Goal: Entertainment & Leisure: Consume media (video, audio)

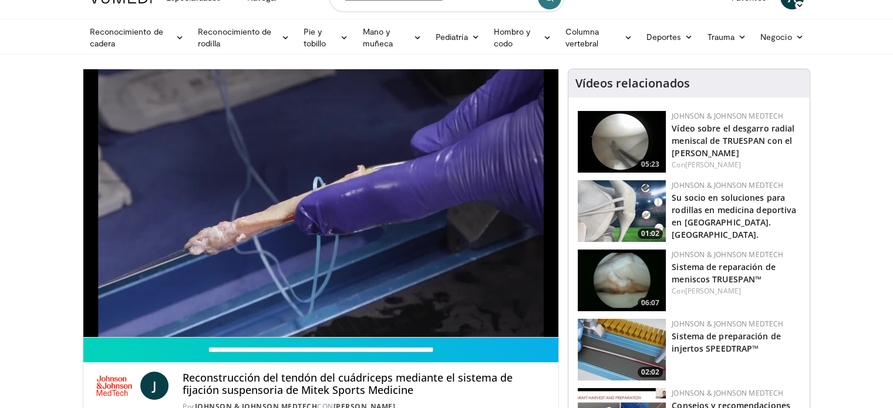
scroll to position [47, 0]
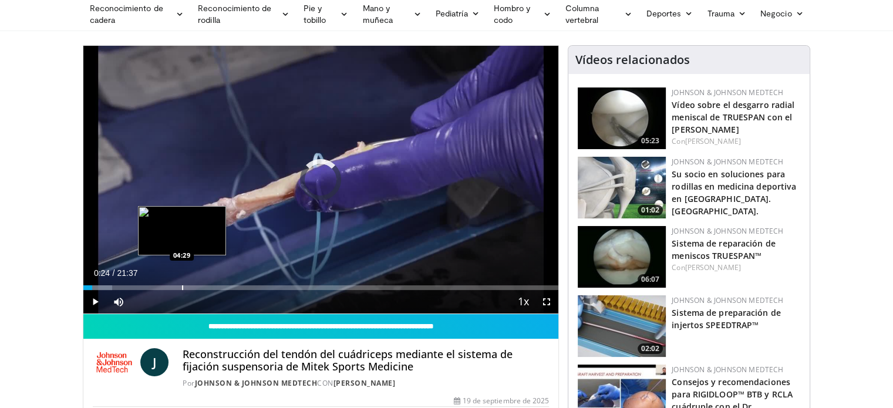
click at [181, 284] on div "Loaded : 6.11% 00:24 04:29" at bounding box center [320, 284] width 475 height 11
click at [181, 284] on video-js "**********" at bounding box center [320, 180] width 475 height 268
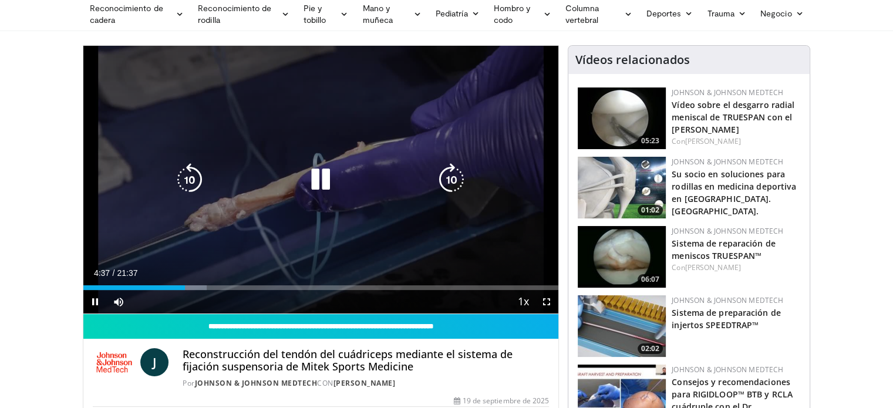
click at [224, 225] on div "10 seconds Tap to unmute" at bounding box center [320, 180] width 475 height 268
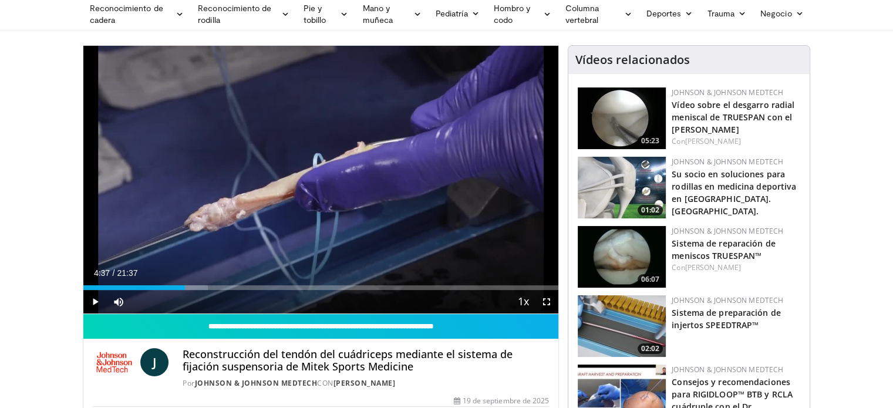
click at [224, 225] on div "10 seconds Tap to unmute" at bounding box center [320, 180] width 475 height 268
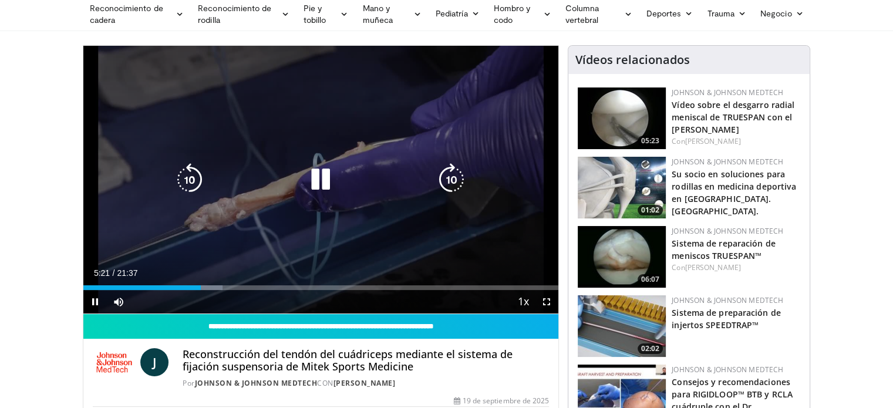
click at [142, 223] on div "10 seconds Tap to unmute" at bounding box center [320, 180] width 475 height 268
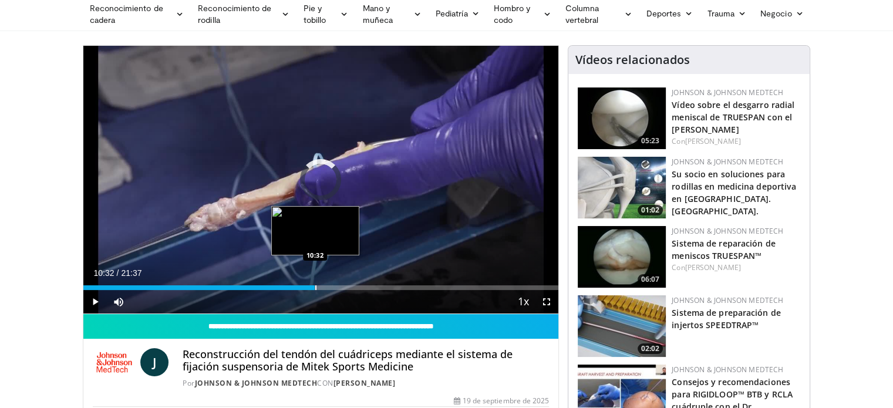
click at [315, 285] on div "Progress Bar" at bounding box center [315, 287] width 1 height 5
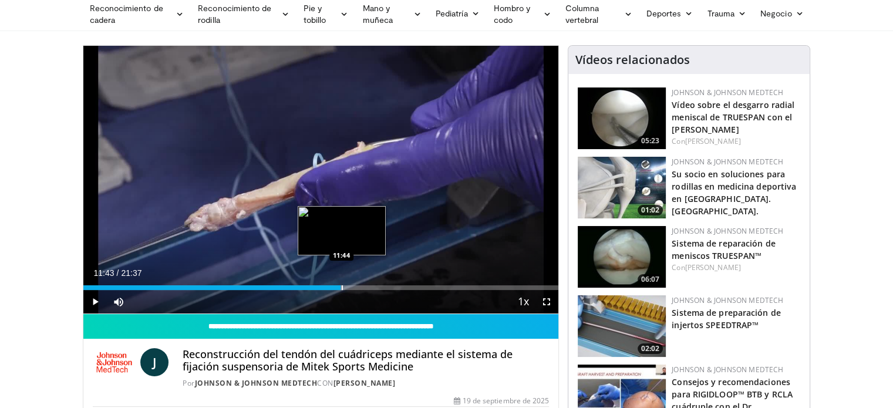
click at [340, 286] on div "Loaded : 54.71% 10:48 11:44" at bounding box center [320, 287] width 475 height 5
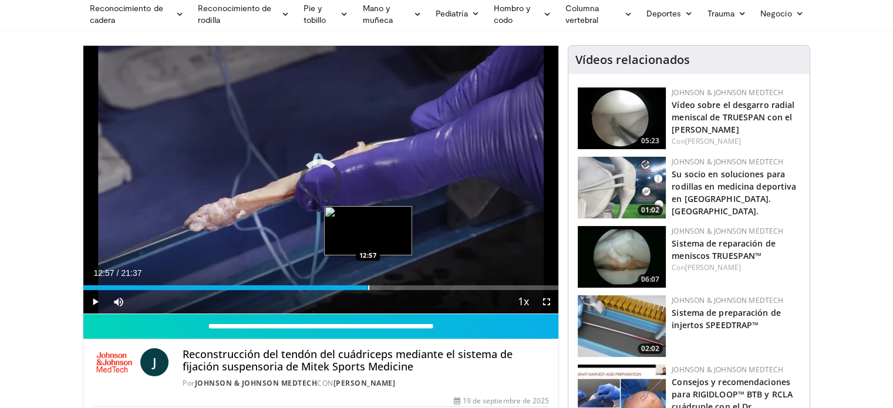
click at [368, 286] on div "Progress Bar" at bounding box center [368, 287] width 1 height 5
click at [389, 286] on div "Progress Bar" at bounding box center [389, 287] width 1 height 5
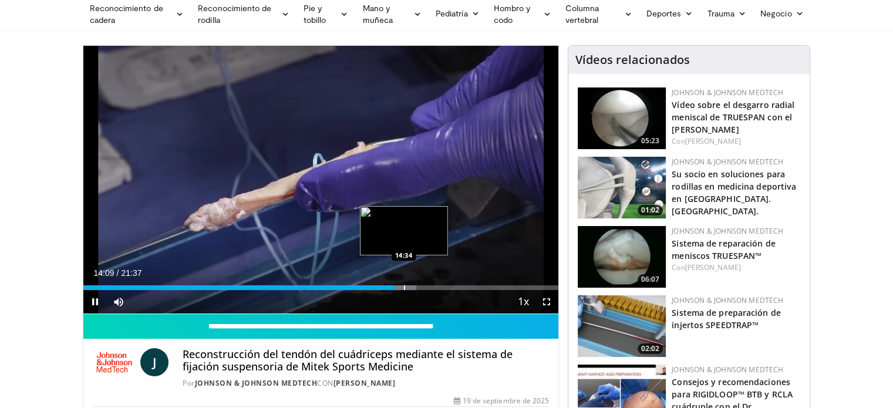
click at [403, 284] on video-js "**********" at bounding box center [320, 180] width 475 height 268
click at [406, 286] on video-js "**********" at bounding box center [320, 180] width 475 height 268
click at [407, 286] on div "Progress Bar" at bounding box center [407, 287] width 1 height 5
click at [421, 286] on div "Progress Bar" at bounding box center [421, 287] width 1 height 5
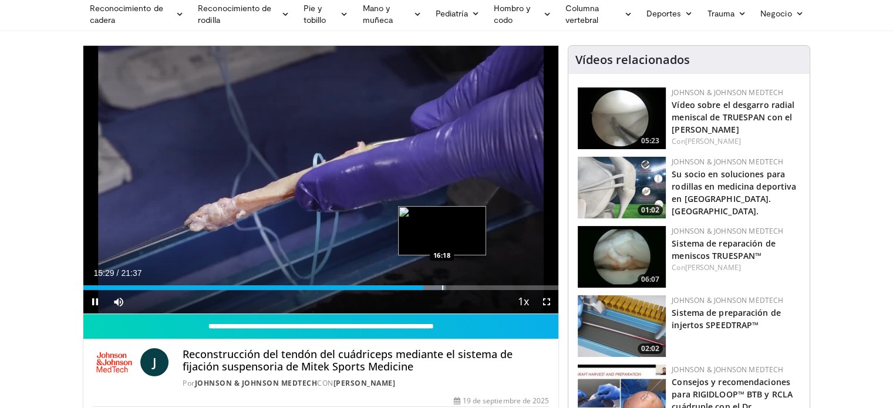
click at [442, 287] on div "Progress Bar" at bounding box center [442, 287] width 1 height 5
click at [456, 288] on div "Progress Bar" at bounding box center [456, 287] width 1 height 5
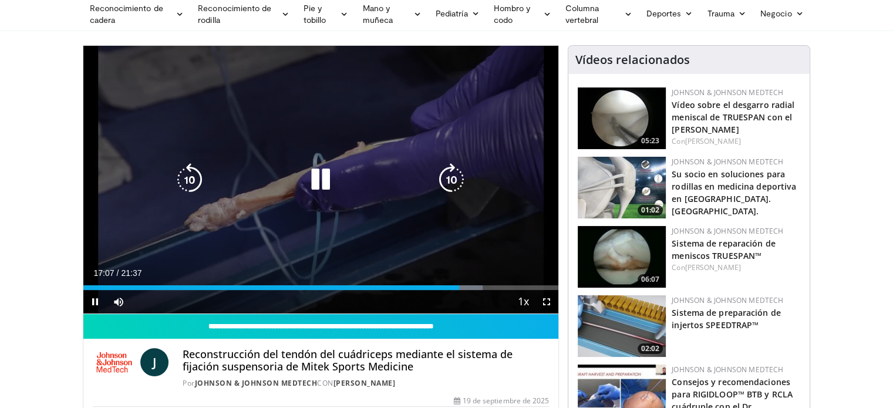
click at [397, 251] on div "10 seconds Tap to unmute" at bounding box center [320, 180] width 475 height 268
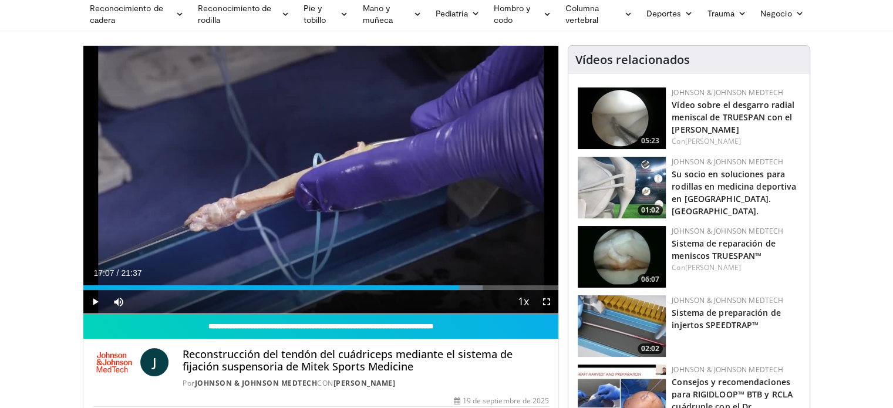
click at [397, 251] on div "10 seconds Tap to unmute" at bounding box center [320, 180] width 475 height 268
click at [369, 268] on div "Current Time 17:08 / Duration 21:37" at bounding box center [320, 273] width 475 height 11
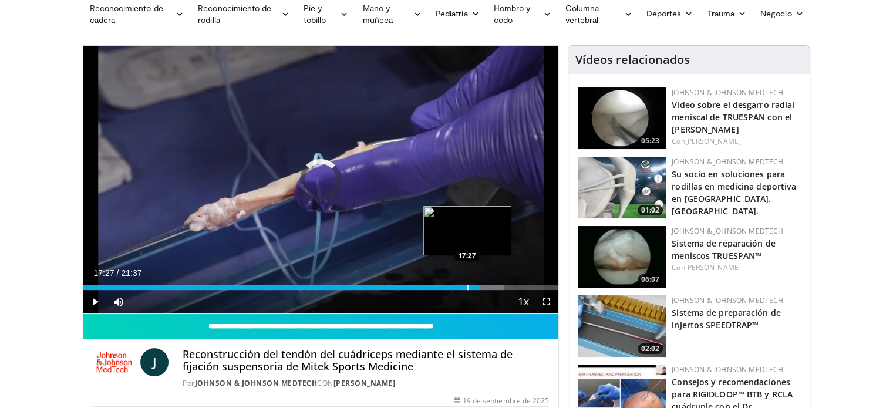
click at [467, 287] on div "Progress Bar" at bounding box center [467, 287] width 1 height 5
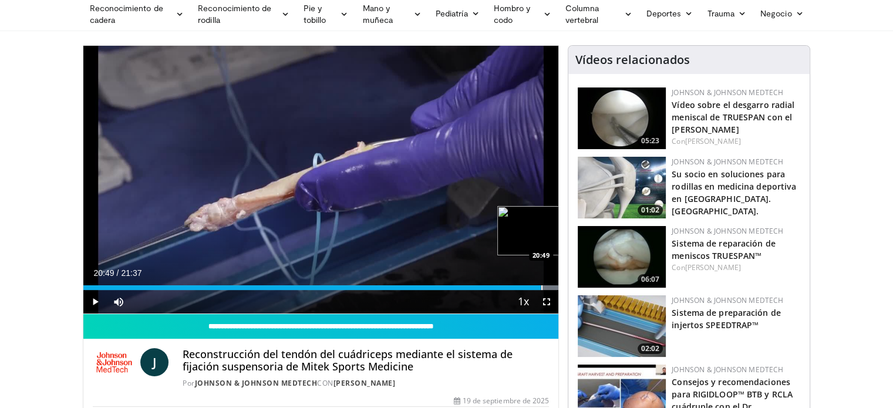
click at [541, 288] on div "Progress Bar" at bounding box center [541, 287] width 1 height 5
click at [532, 202] on div "10 seconds Tap to unmute" at bounding box center [320, 180] width 475 height 268
click at [552, 286] on div "Progress Bar" at bounding box center [552, 287] width 1 height 5
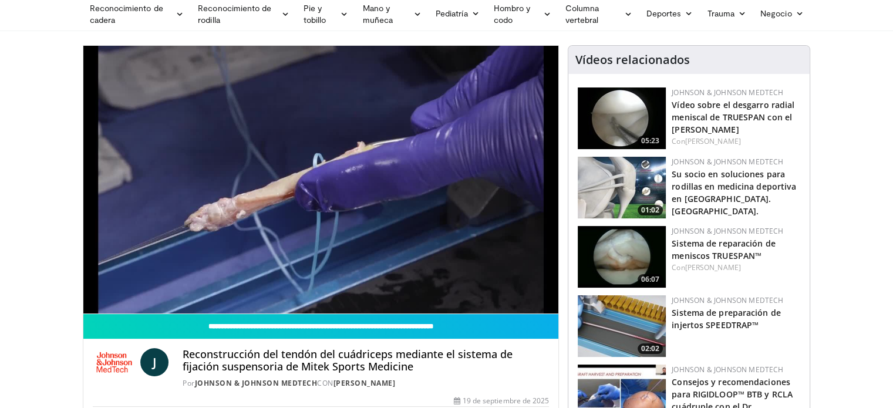
click at [430, 378] on div "Por [PERSON_NAME] & [PERSON_NAME] MedTech CON [PERSON_NAME]" at bounding box center [366, 383] width 366 height 11
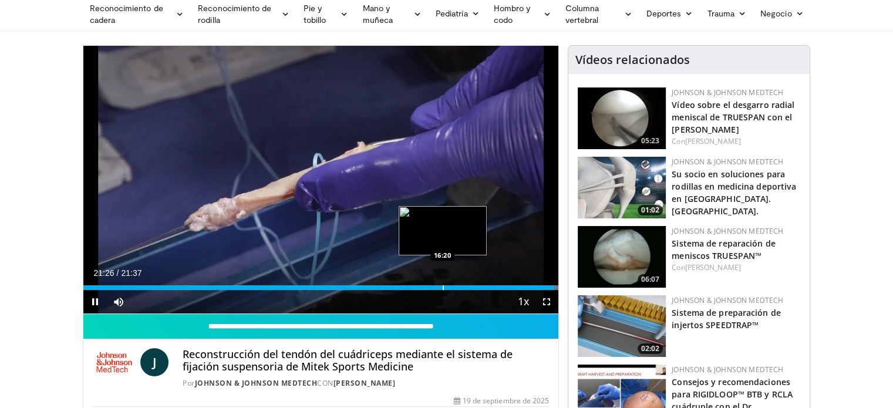
click at [443, 286] on div "Progress Bar" at bounding box center [443, 287] width 1 height 5
click at [456, 284] on div "Loaded : 80.25% 16:21 16:57" at bounding box center [320, 284] width 475 height 11
click at [453, 285] on div "Progress Bar" at bounding box center [453, 287] width 1 height 5
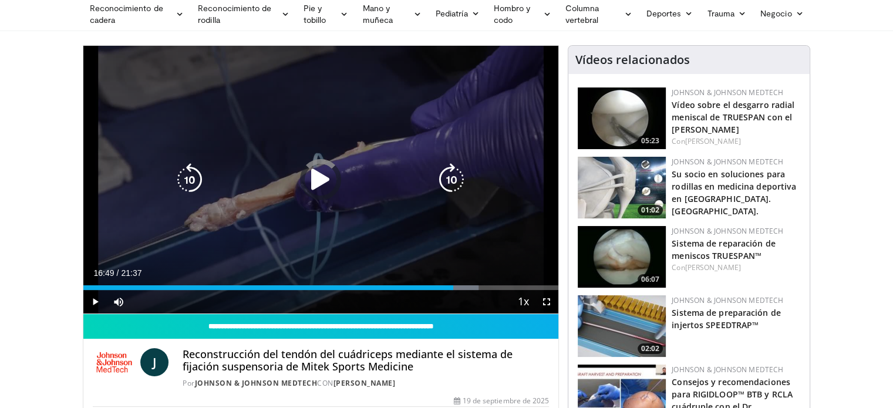
click at [0, 0] on div "Progress Bar" at bounding box center [0, 0] width 0 height 0
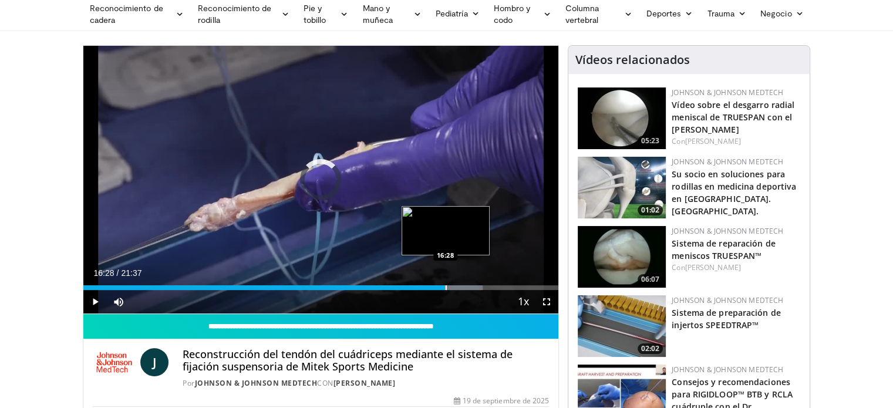
click at [446, 287] on div "Progress Bar" at bounding box center [446, 287] width 1 height 5
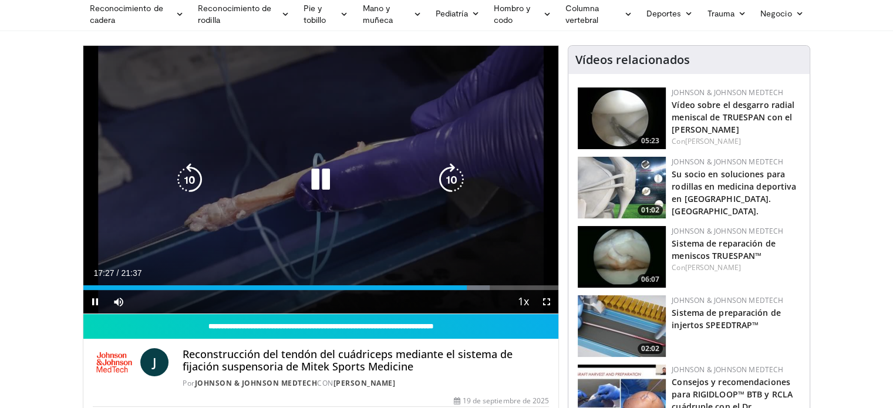
click at [441, 258] on div "10 seconds Tap to unmute" at bounding box center [320, 180] width 475 height 268
